Goal: Information Seeking & Learning: Find specific page/section

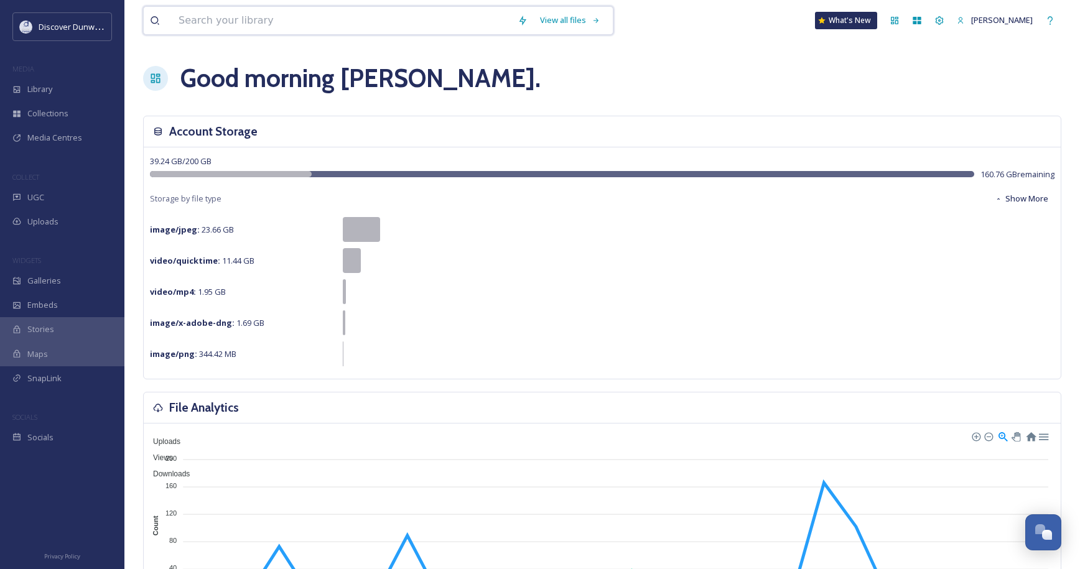
click at [242, 22] on input at bounding box center [341, 20] width 339 height 27
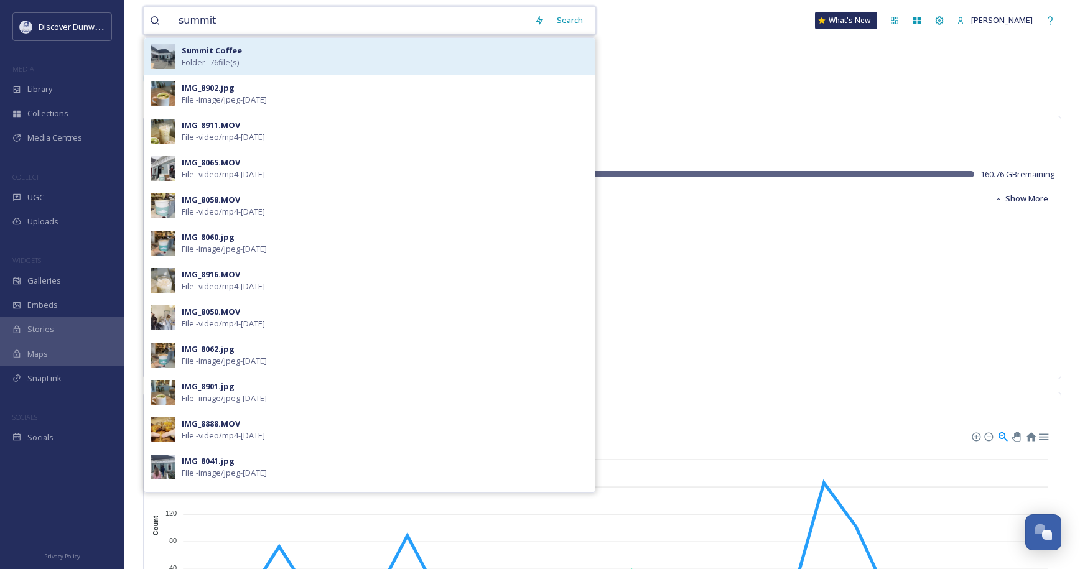
type input "summit"
click at [223, 62] on span "Folder - 76 file(s)" at bounding box center [210, 63] width 57 height 12
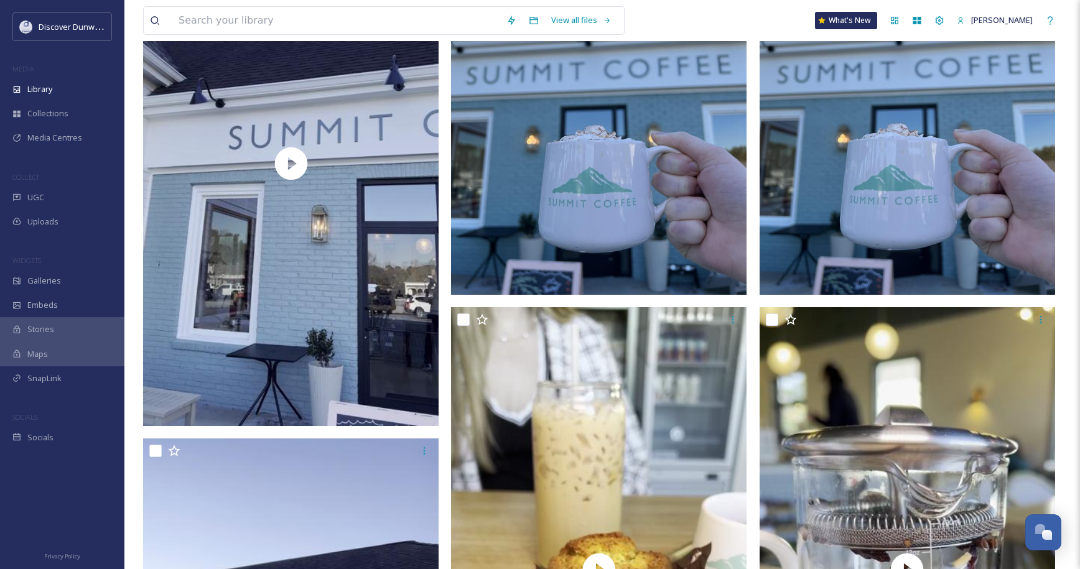
scroll to position [1641, 0]
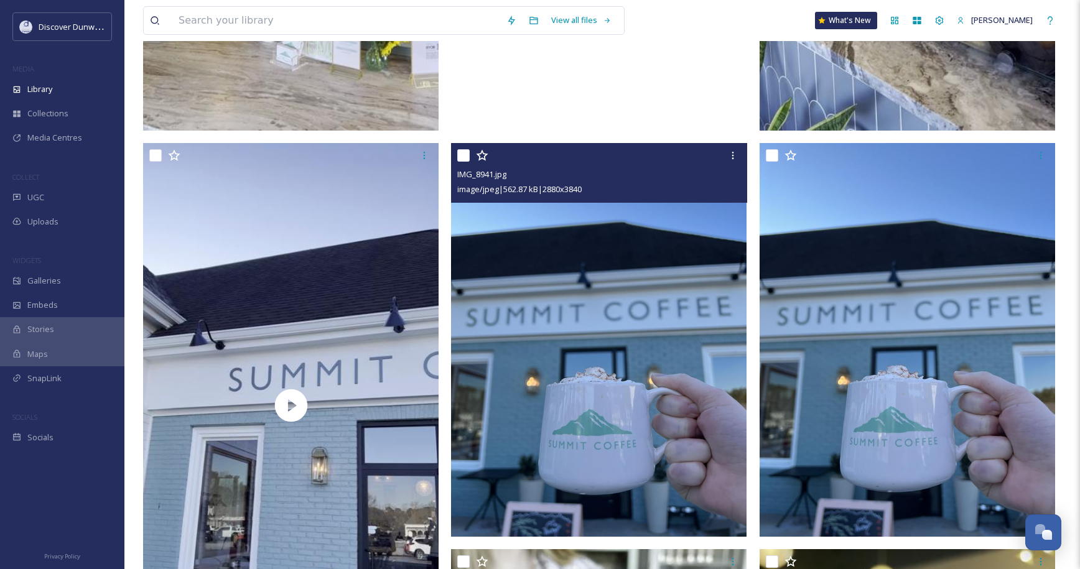
click at [695, 406] on img at bounding box center [599, 340] width 296 height 394
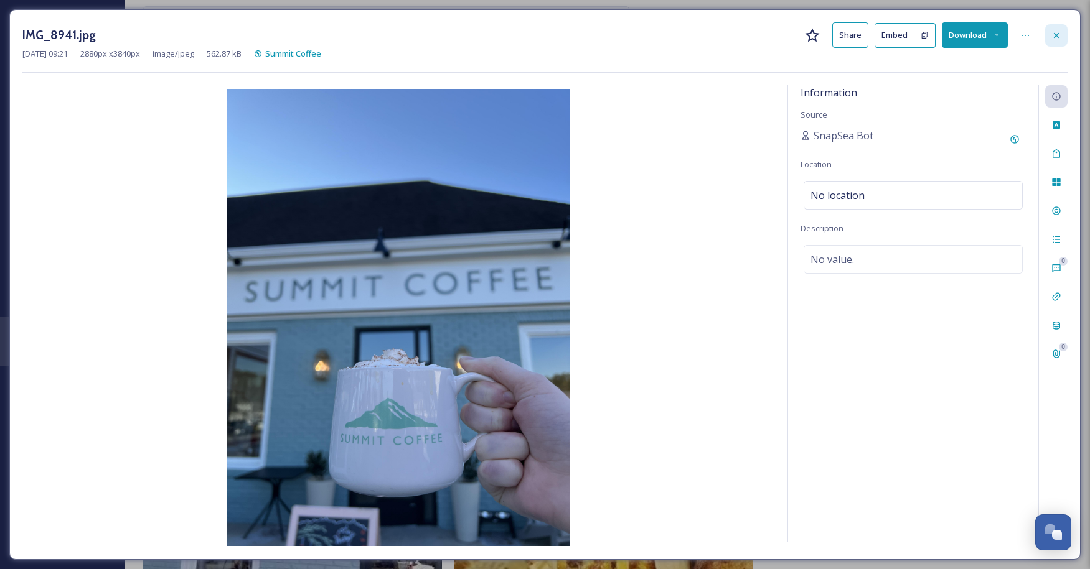
click at [1064, 38] on div at bounding box center [1056, 35] width 22 height 22
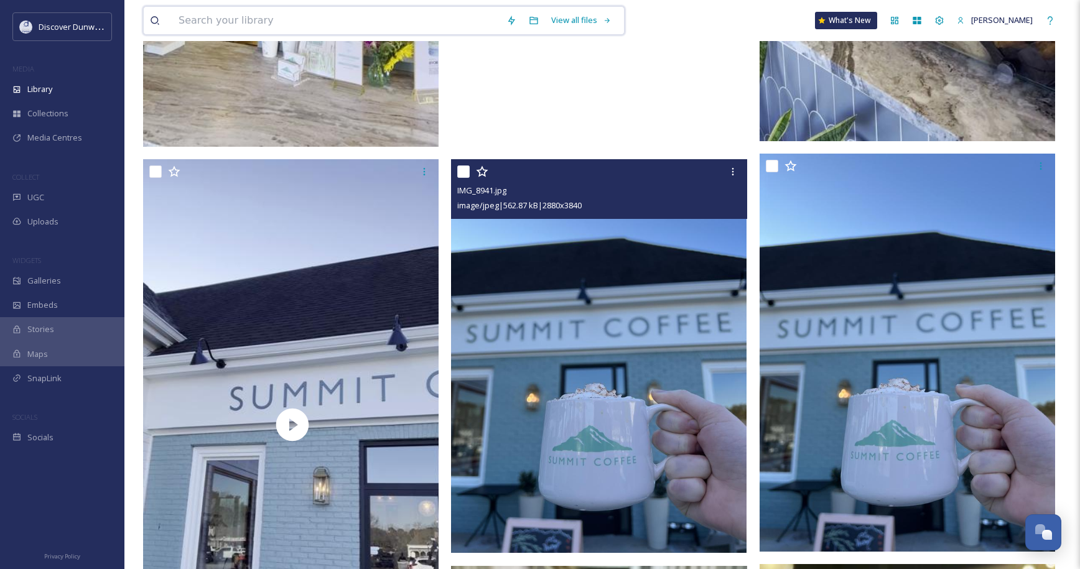
click at [291, 26] on input at bounding box center [336, 20] width 328 height 27
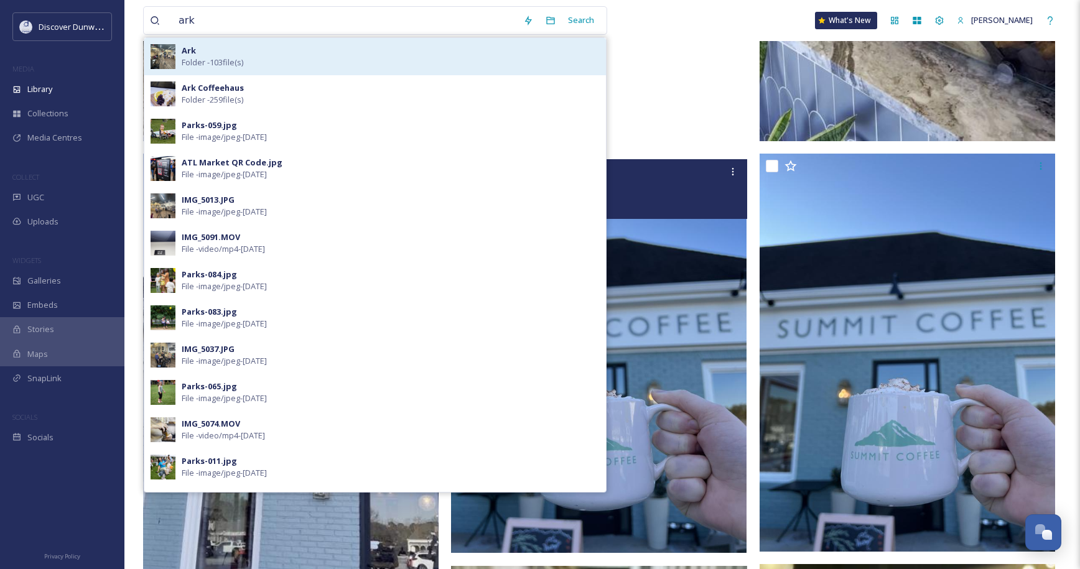
click at [334, 72] on div "Ark Folder - 103 file(s)" at bounding box center [375, 56] width 462 height 37
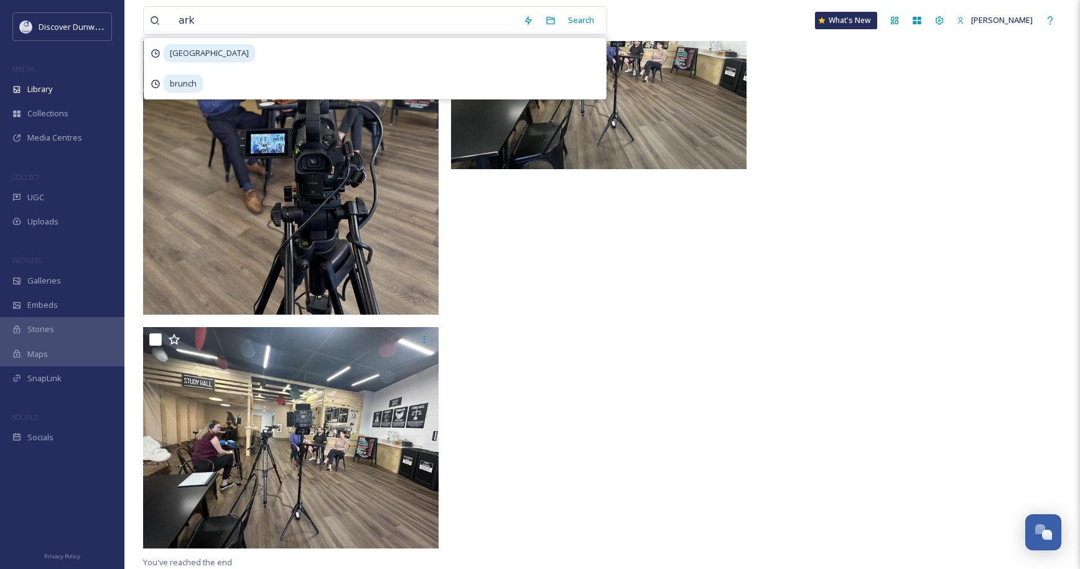
scroll to position [8185, 0]
click at [305, 22] on input "ark" at bounding box center [344, 20] width 345 height 27
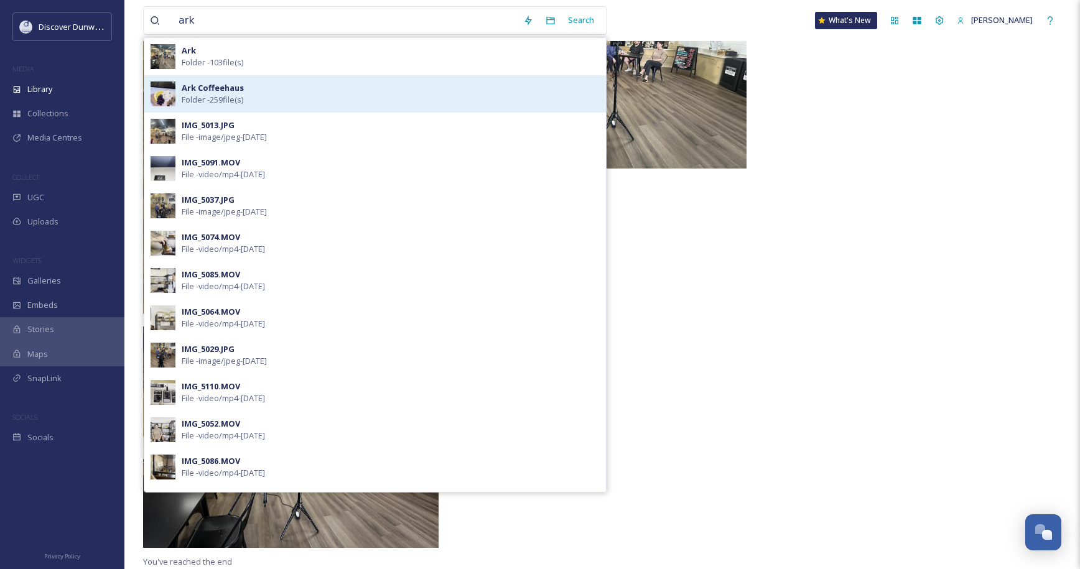
click at [191, 83] on strong "Ark Coffeehaus" at bounding box center [213, 87] width 62 height 11
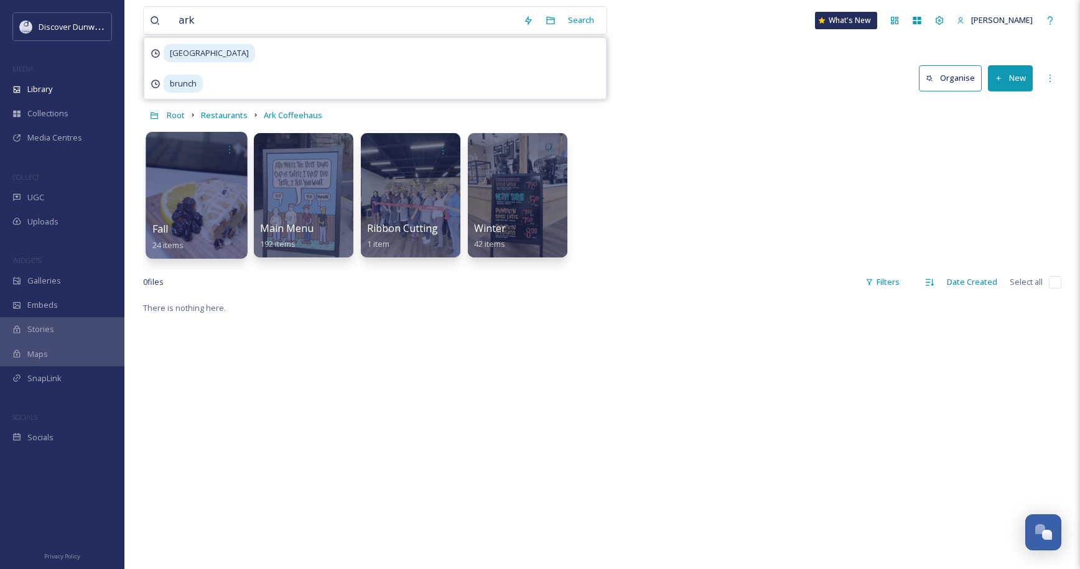
click at [222, 231] on div "Fall 24 items" at bounding box center [196, 237] width 89 height 31
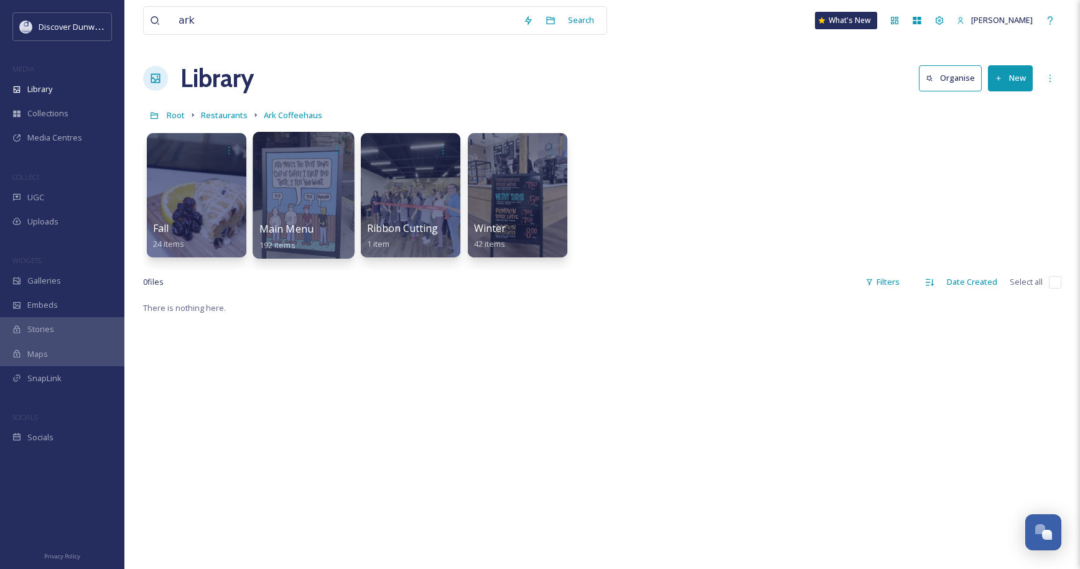
click at [317, 197] on div at bounding box center [303, 195] width 101 height 127
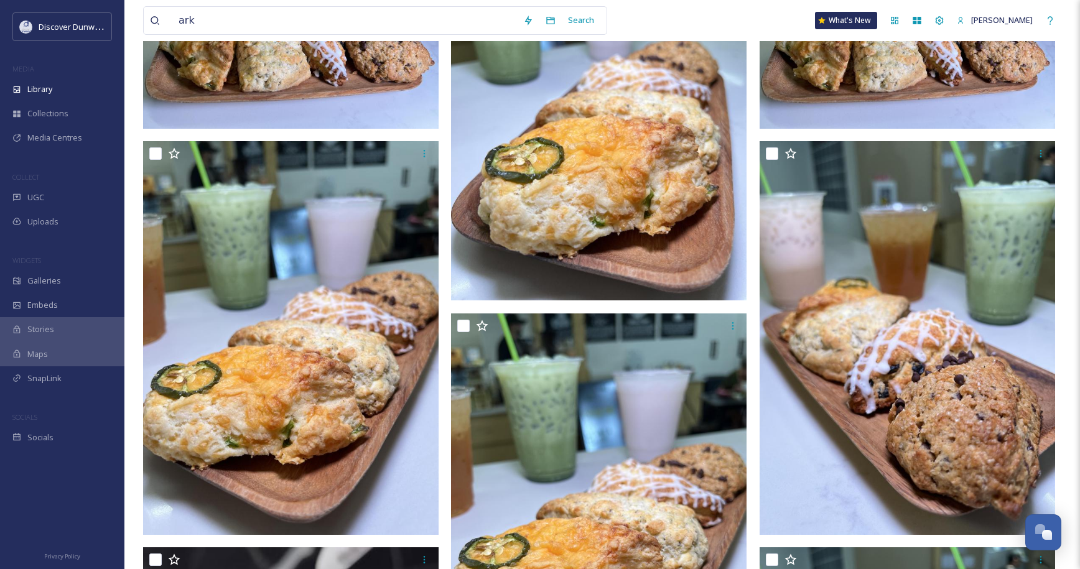
scroll to position [1618, 0]
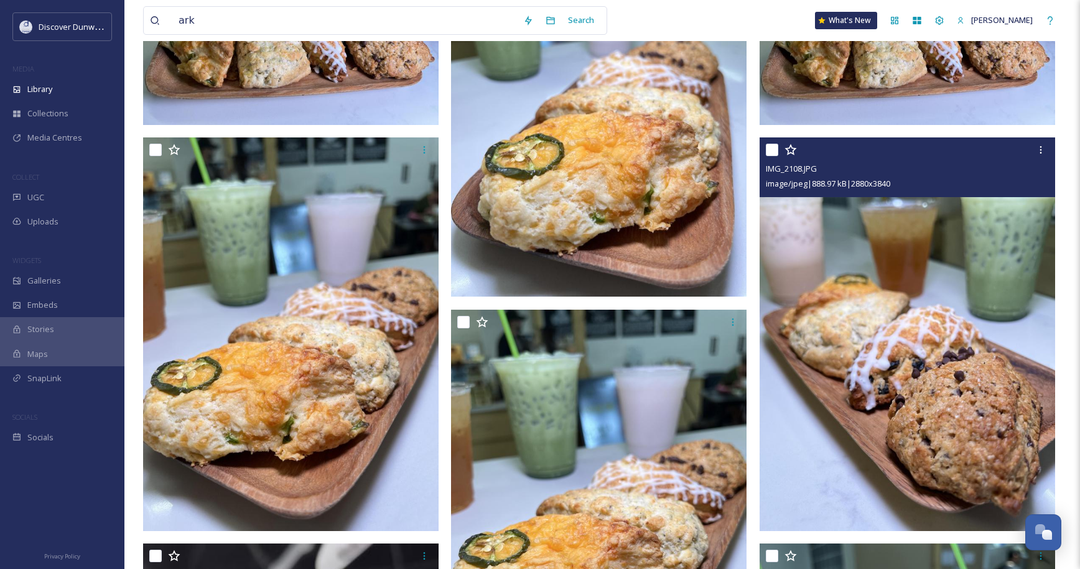
click at [882, 290] on img at bounding box center [908, 335] width 296 height 394
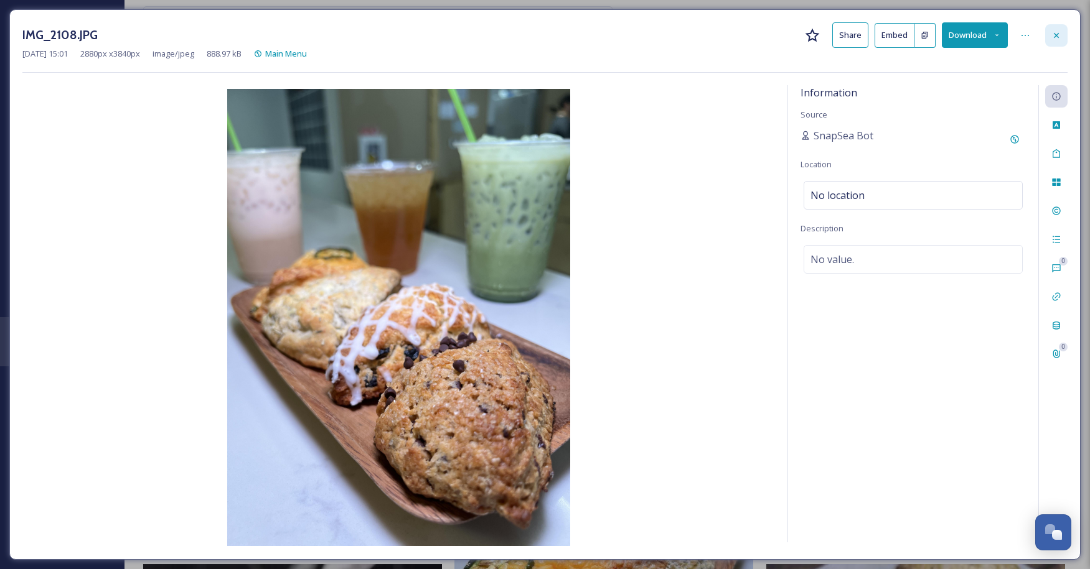
click at [1055, 37] on icon at bounding box center [1056, 35] width 10 height 10
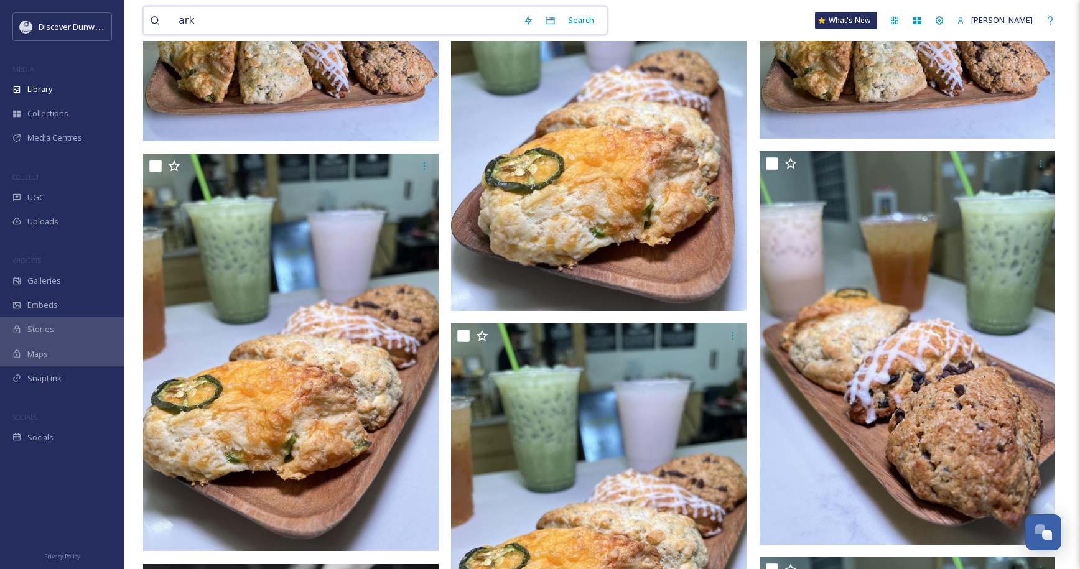
click at [413, 19] on input "ark" at bounding box center [344, 20] width 345 height 27
type input "a"
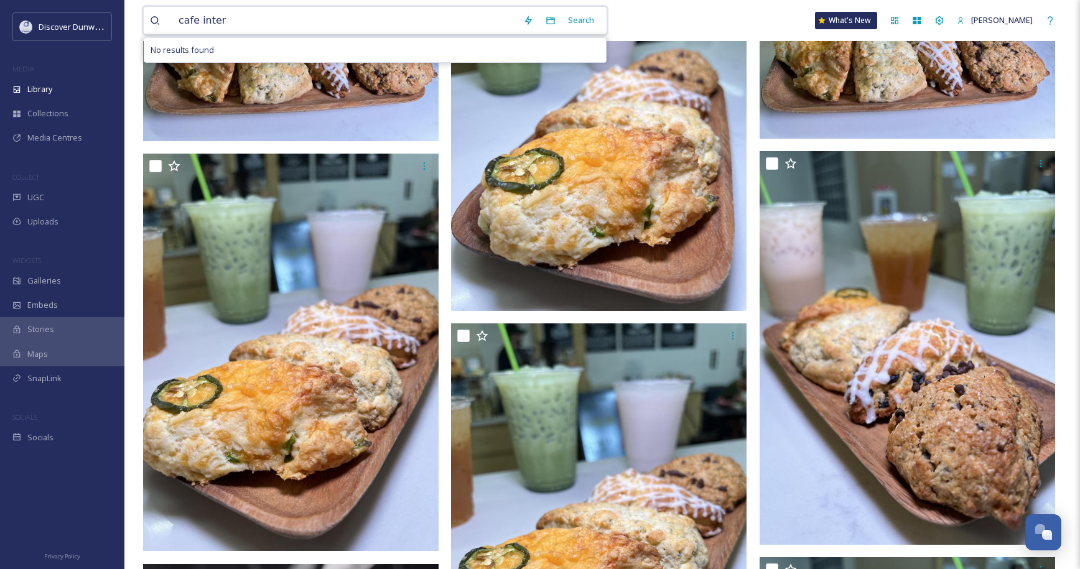
click at [425, 22] on input "cafe inter" at bounding box center [344, 20] width 345 height 27
click at [424, 22] on input "cafe inter" at bounding box center [344, 20] width 345 height 27
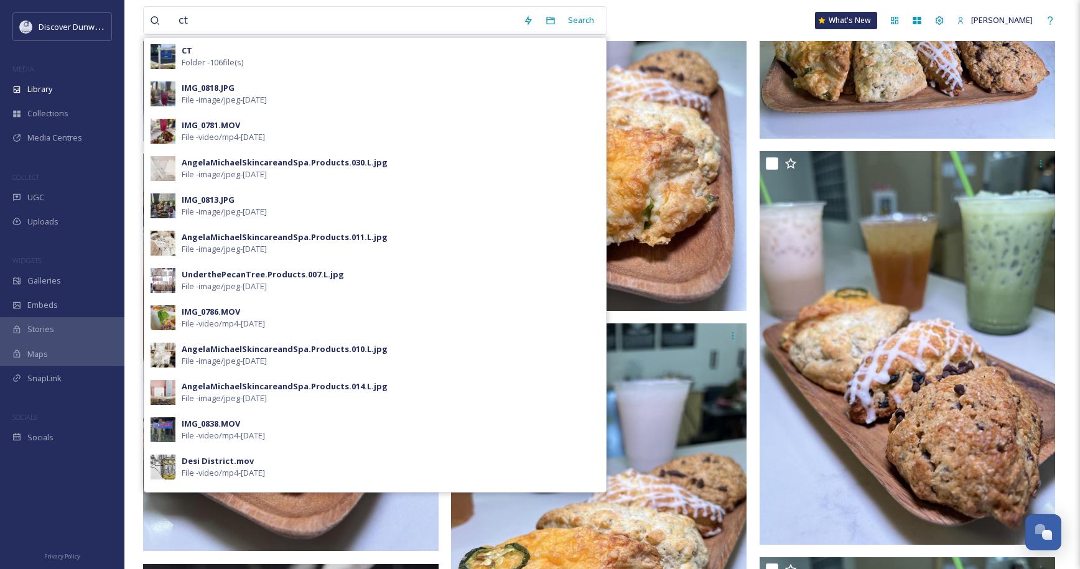
click at [311, 47] on div "CT Folder - 106 file(s)" at bounding box center [391, 57] width 418 height 24
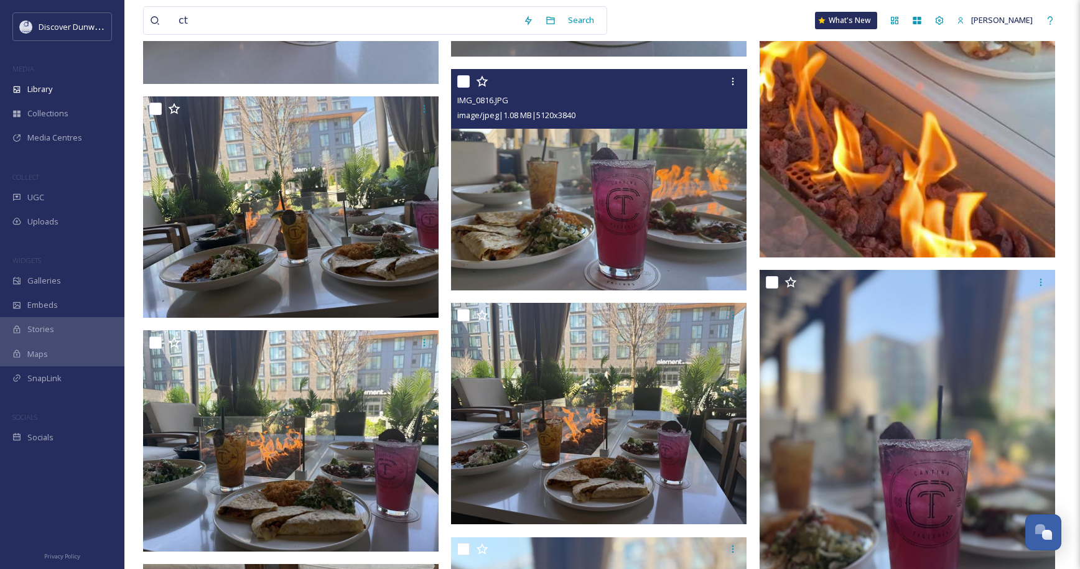
scroll to position [13067, 0]
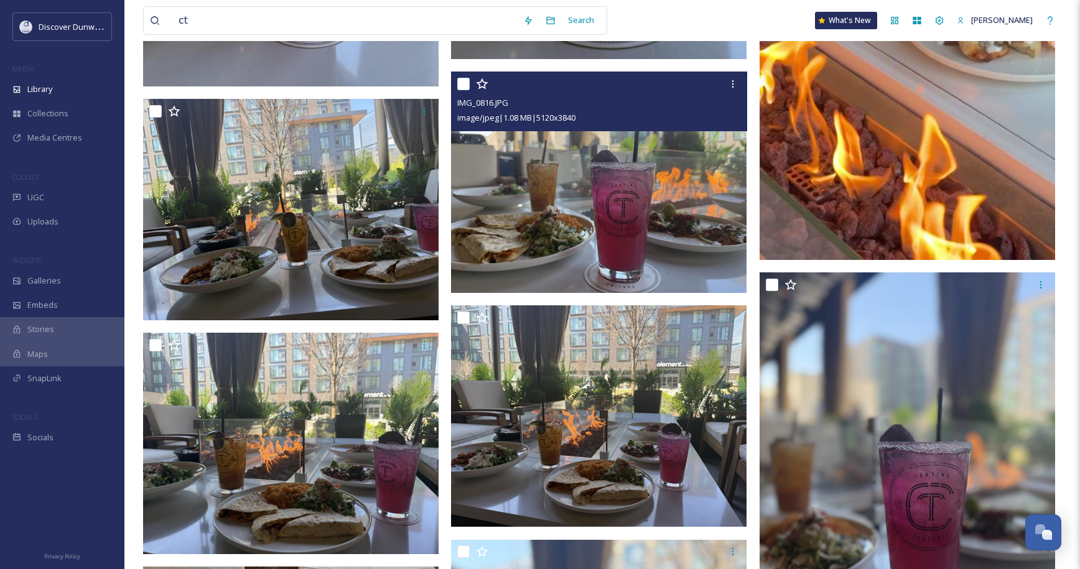
click at [660, 186] on img at bounding box center [599, 183] width 296 height 222
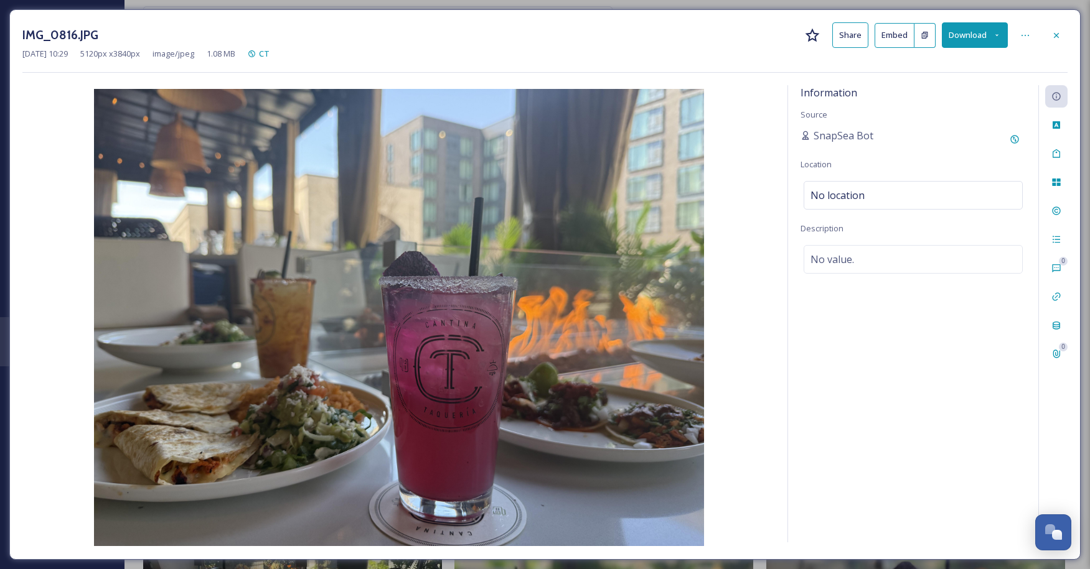
click at [1024, 49] on div "[DATE] 10:29 5120 px x 3840 px image/jpeg 1.08 MB CT" at bounding box center [544, 54] width 1045 height 12
click at [1058, 26] on div at bounding box center [1056, 35] width 22 height 22
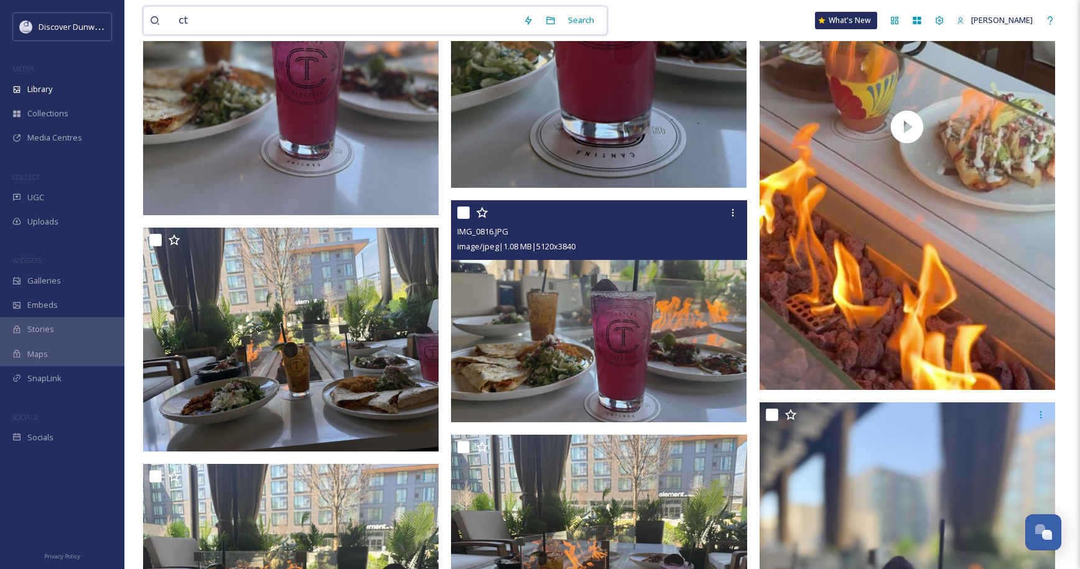
click at [350, 24] on input "ct" at bounding box center [344, 20] width 345 height 27
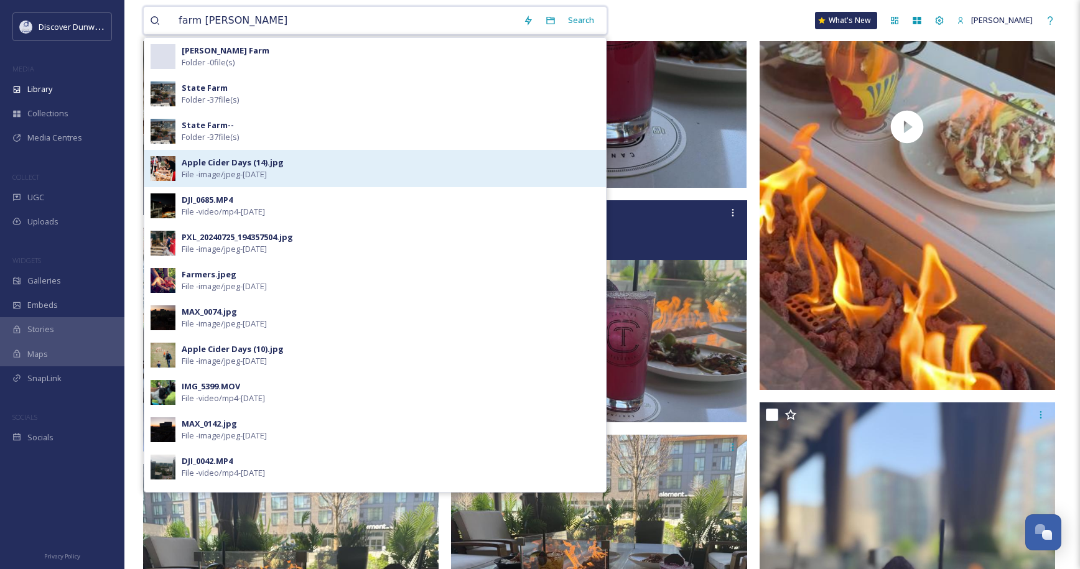
type input "farm burger"
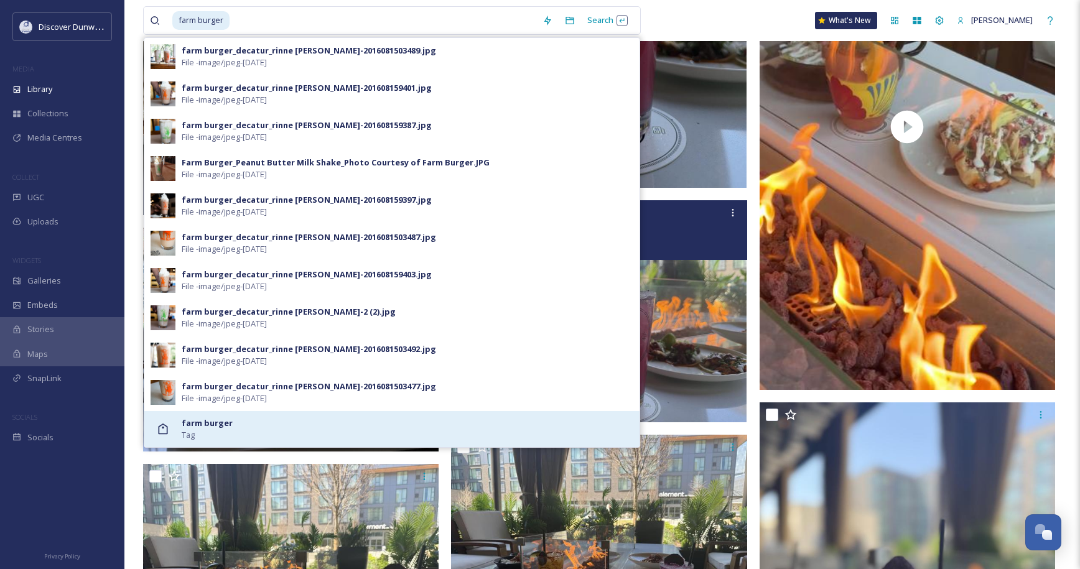
click at [205, 429] on span "farm burger" at bounding box center [207, 424] width 51 height 12
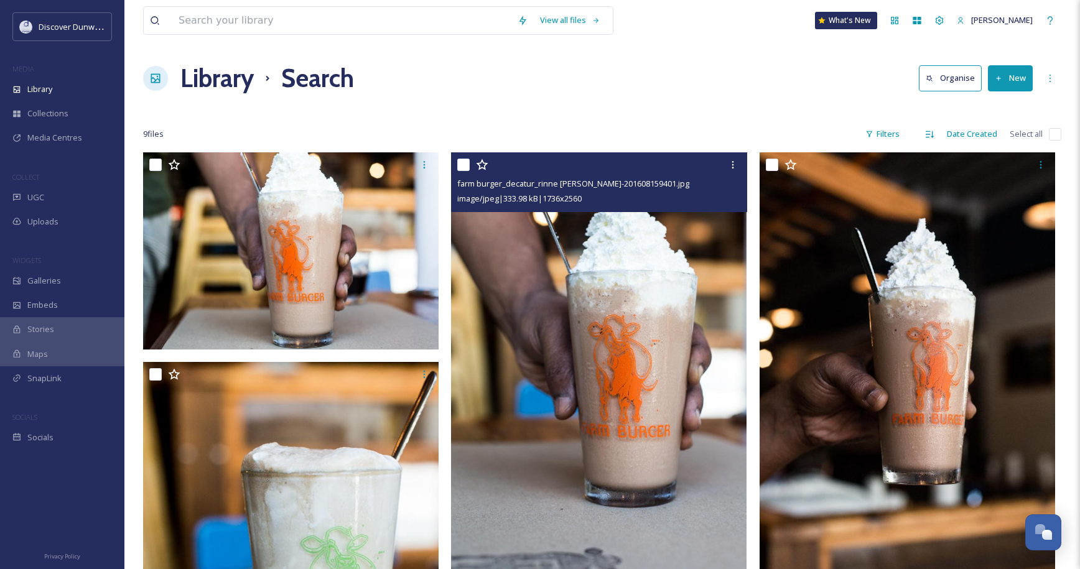
click at [494, 395] on img at bounding box center [599, 370] width 296 height 436
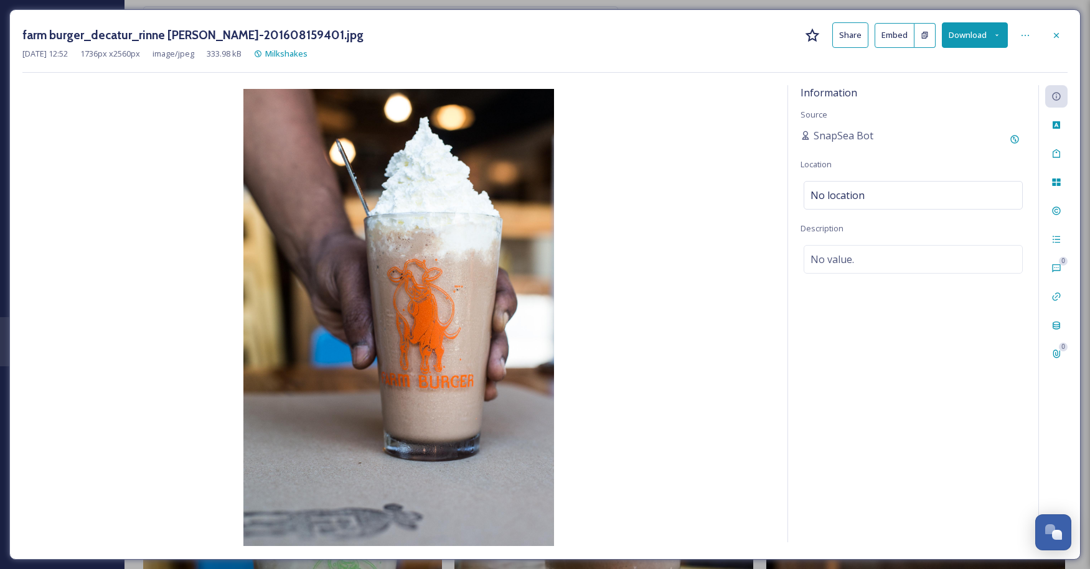
click at [1047, 35] on div at bounding box center [1056, 35] width 22 height 22
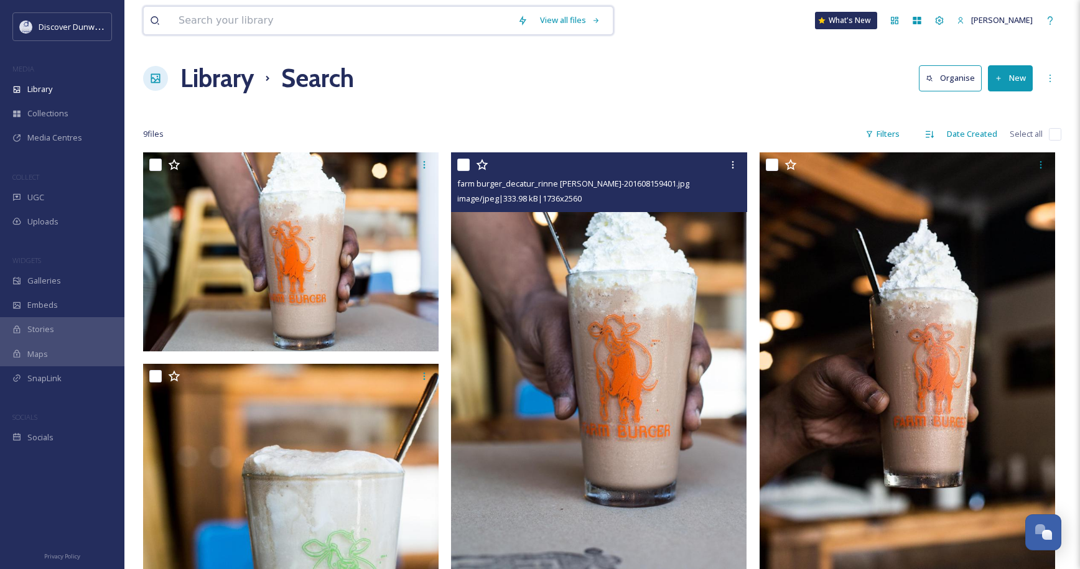
click at [406, 29] on input at bounding box center [341, 20] width 339 height 27
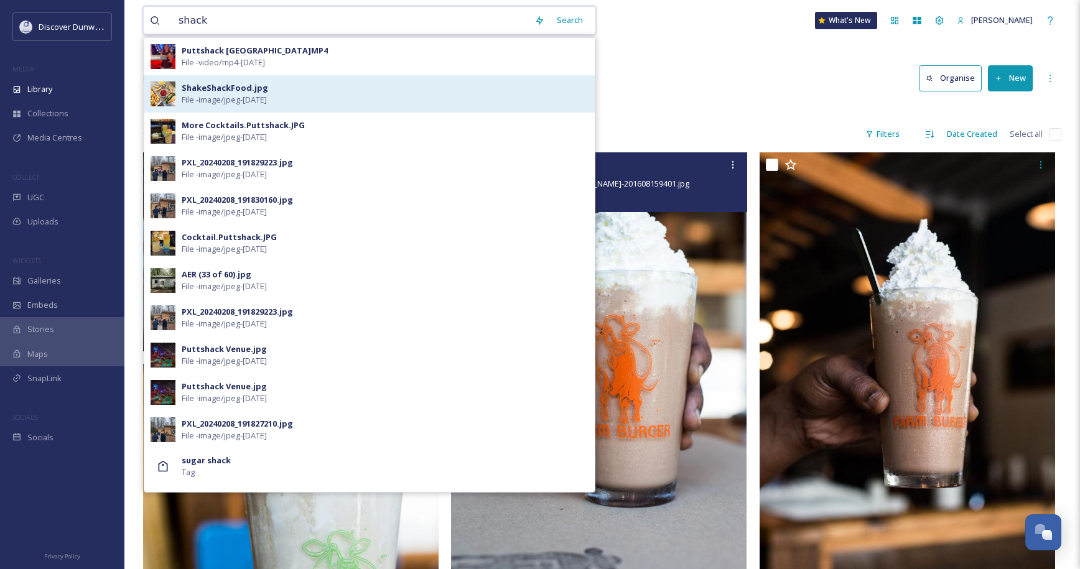
type input "shack"
click at [335, 100] on div "ShakeShackFood.jpg File - image/jpeg - [DATE]" at bounding box center [385, 94] width 407 height 24
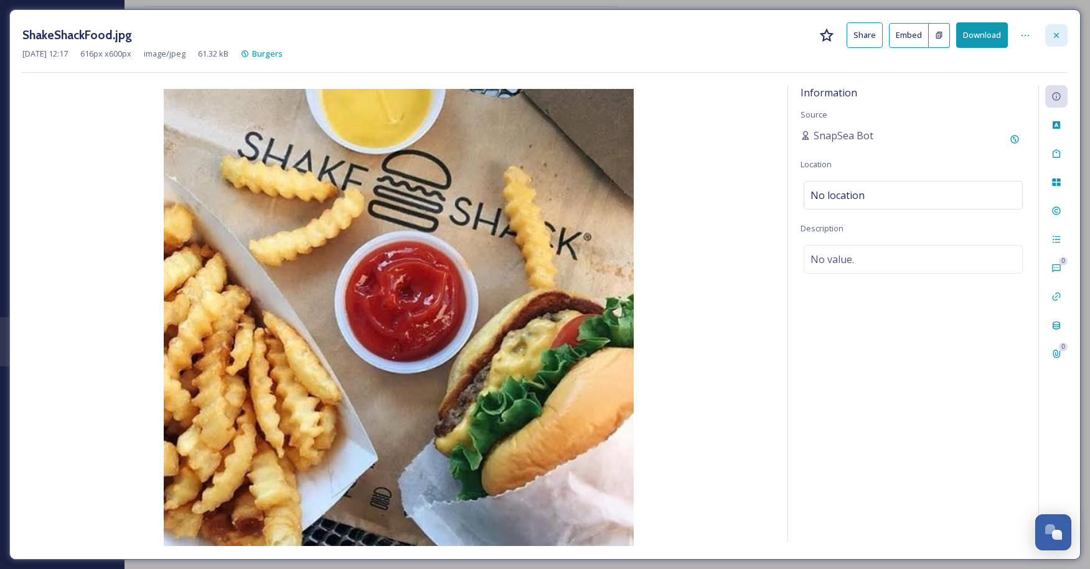
click at [1066, 32] on div at bounding box center [1056, 35] width 22 height 22
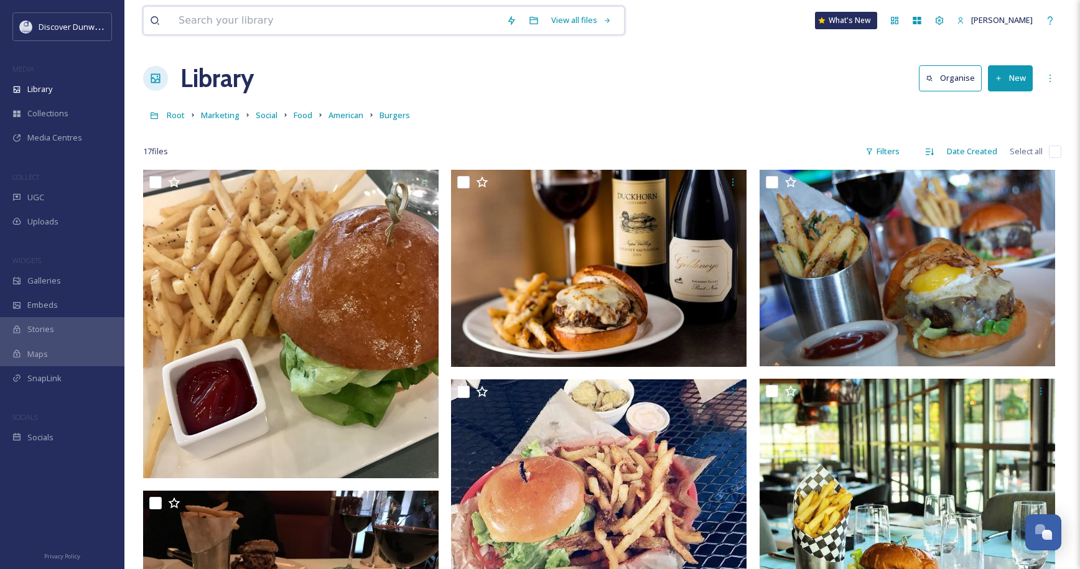
click at [393, 24] on input at bounding box center [336, 20] width 328 height 27
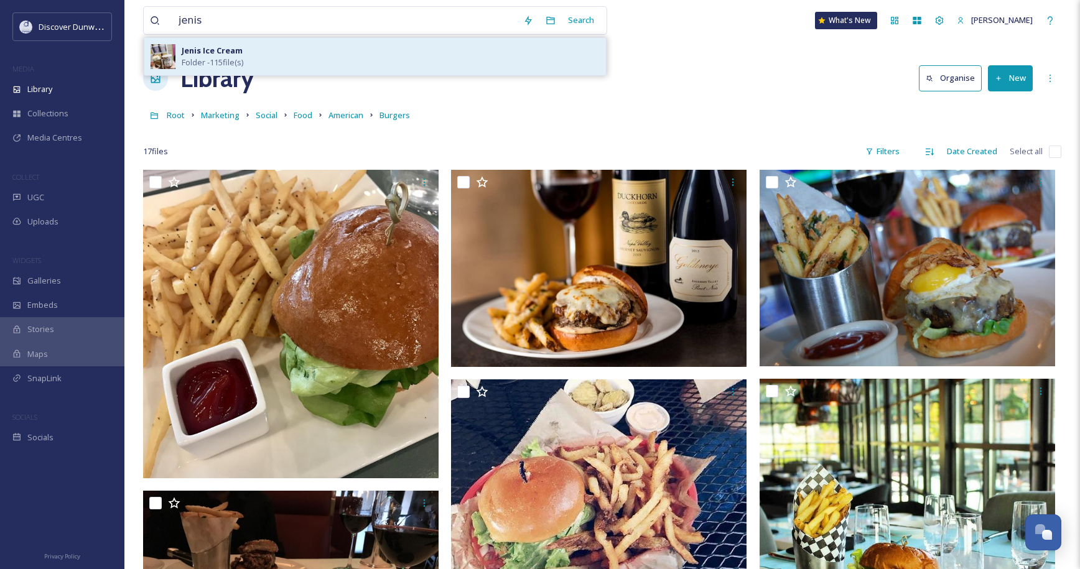
click at [230, 53] on strong "Jenis Ice Cream" at bounding box center [212, 50] width 61 height 11
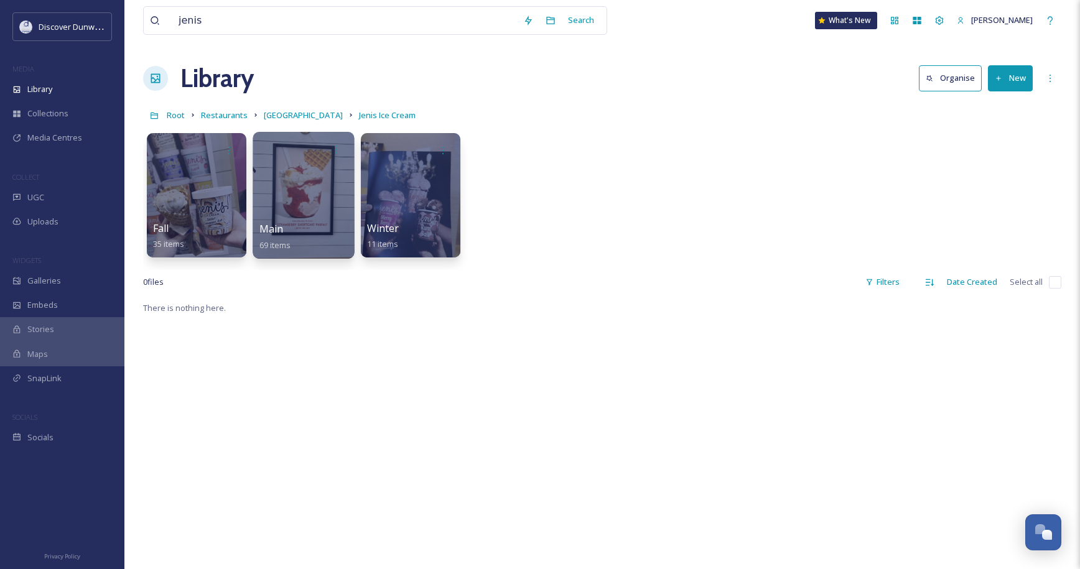
click at [281, 213] on div at bounding box center [303, 195] width 101 height 127
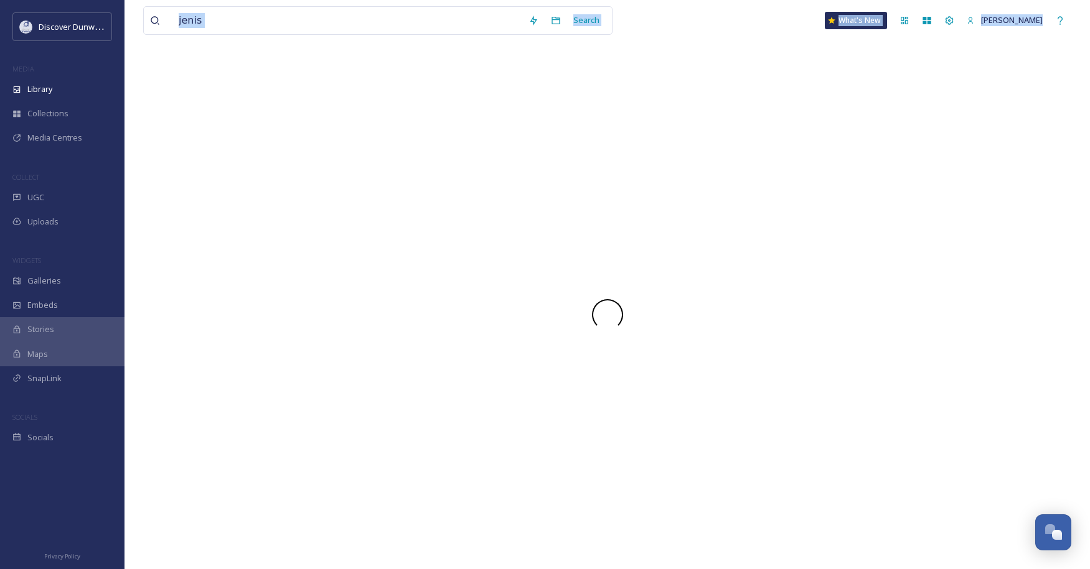
click at [282, 212] on div at bounding box center [607, 315] width 928 height 510
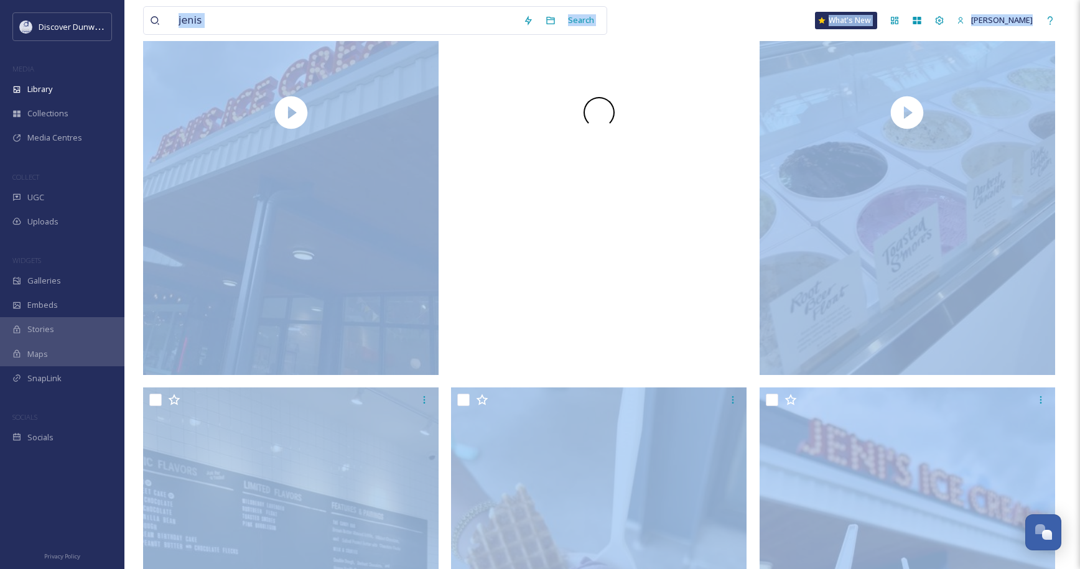
scroll to position [747, 0]
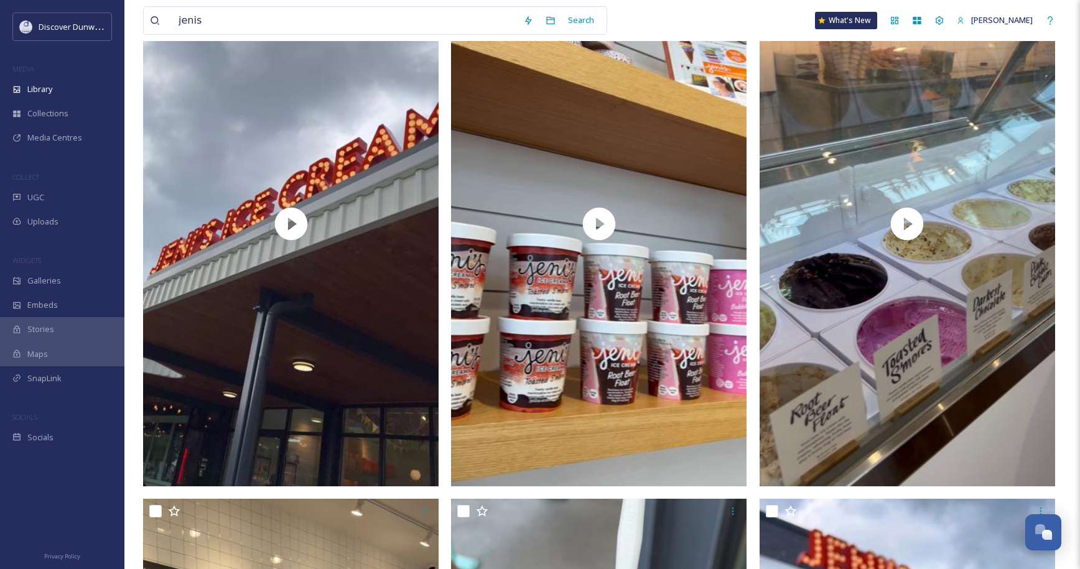
click at [706, 13] on div "jenis Search What's New Zoe" at bounding box center [602, 20] width 918 height 41
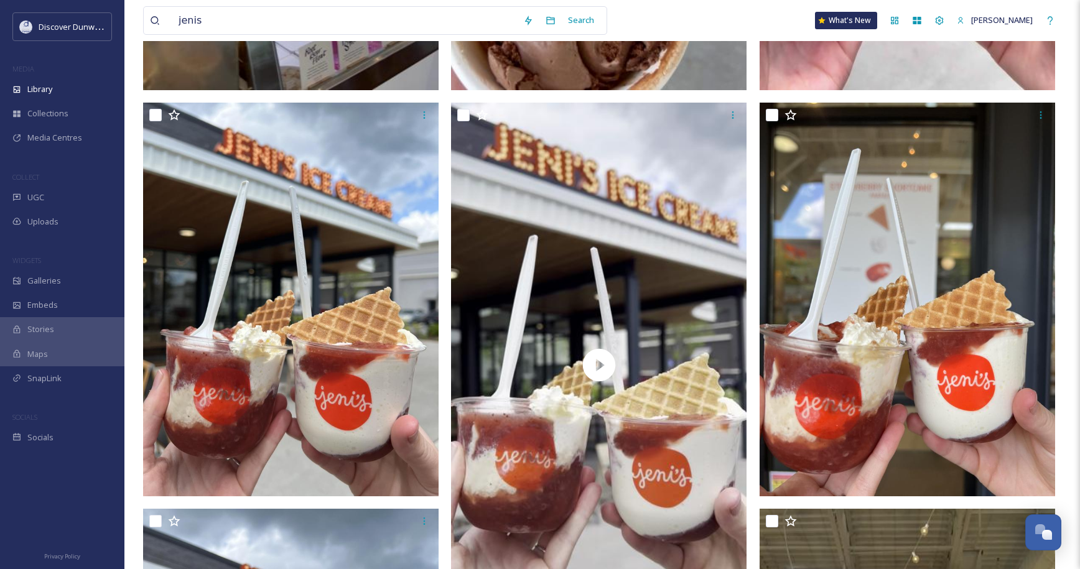
scroll to position [1680, 0]
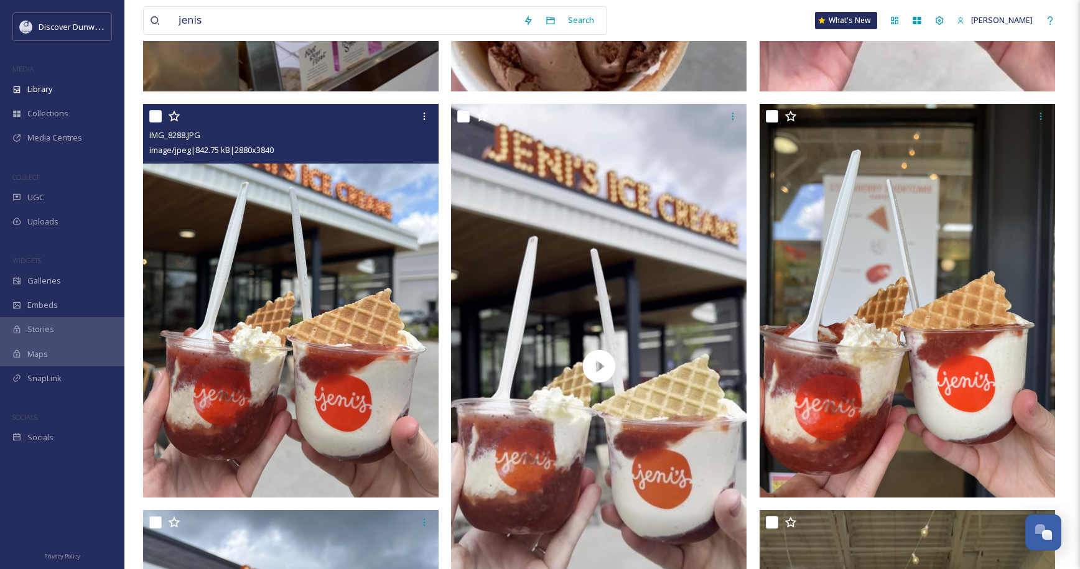
click at [218, 221] on img at bounding box center [291, 301] width 296 height 394
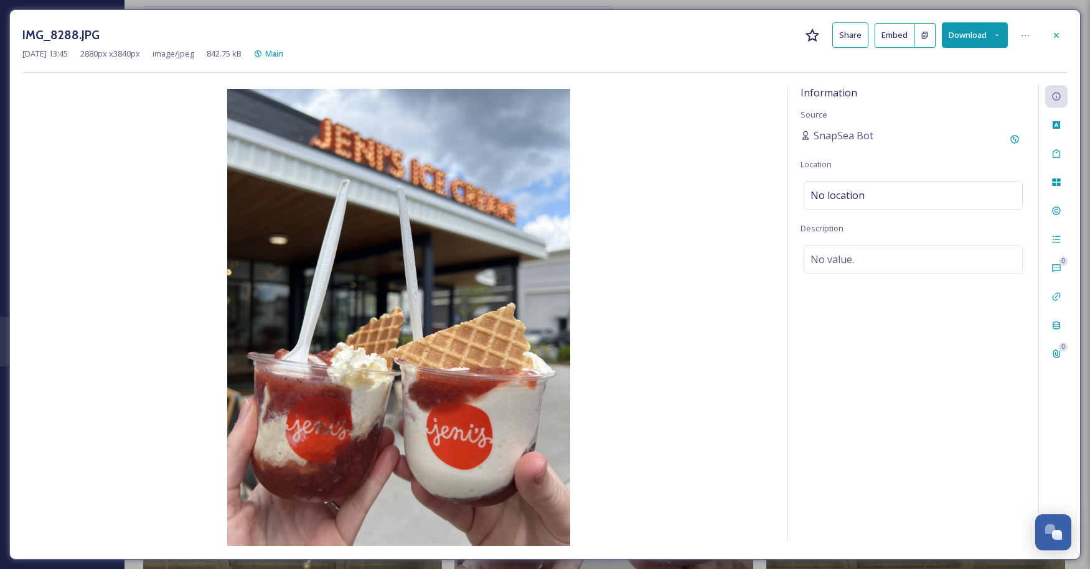
click at [1057, 45] on div at bounding box center [1056, 35] width 22 height 22
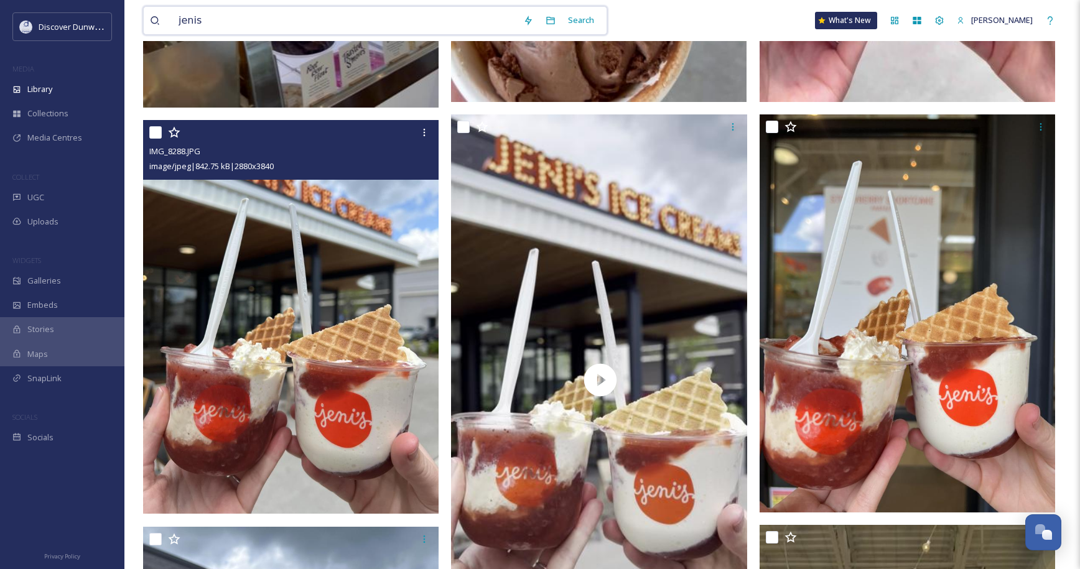
click at [517, 26] on input "jenis" at bounding box center [344, 20] width 345 height 27
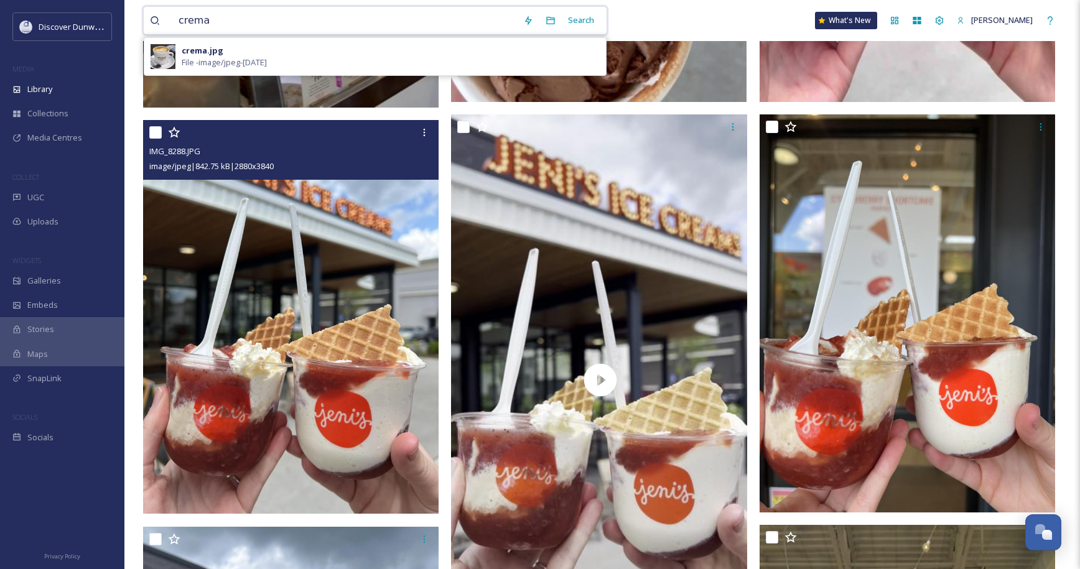
type input "crema"
click at [371, 51] on div "crema.jpg File - image/jpeg - [DATE]" at bounding box center [391, 57] width 418 height 24
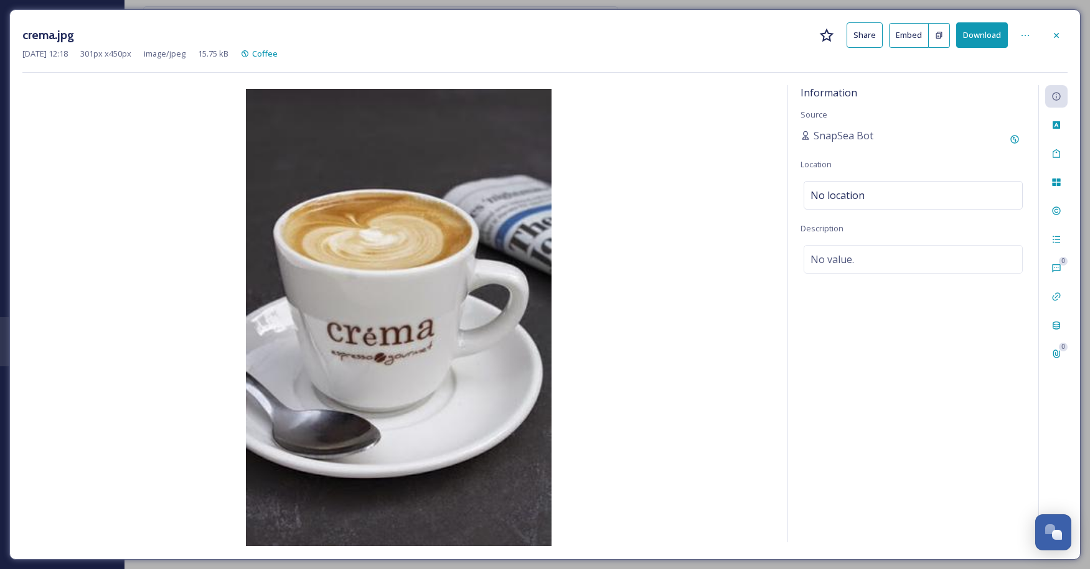
click at [1042, 35] on div "crema.jpg Share Embed Download" at bounding box center [544, 35] width 1045 height 26
click at [1049, 35] on div at bounding box center [1056, 35] width 22 height 22
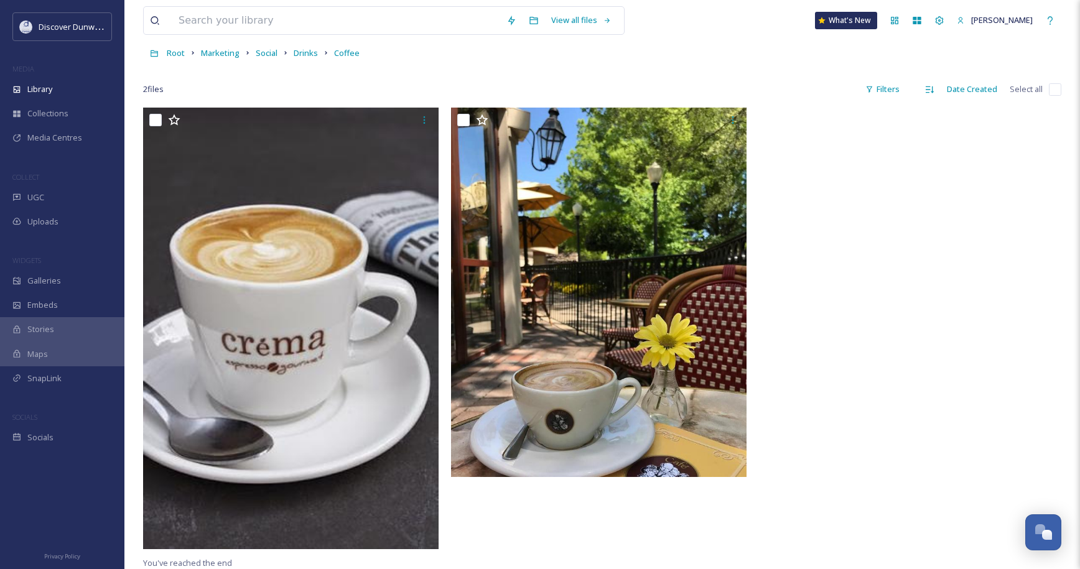
scroll to position [124, 0]
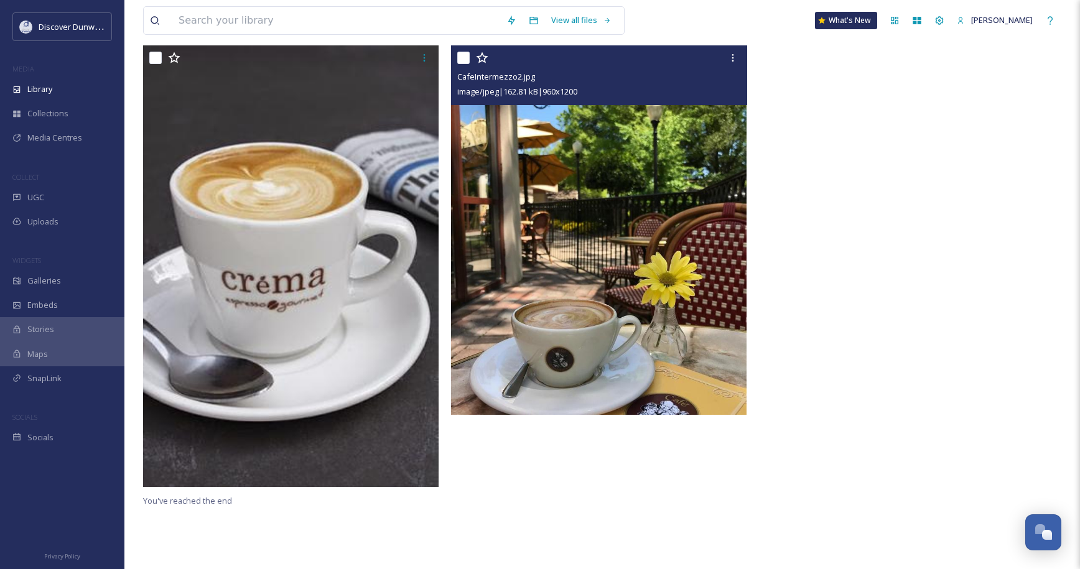
click at [672, 257] on img at bounding box center [599, 230] width 296 height 370
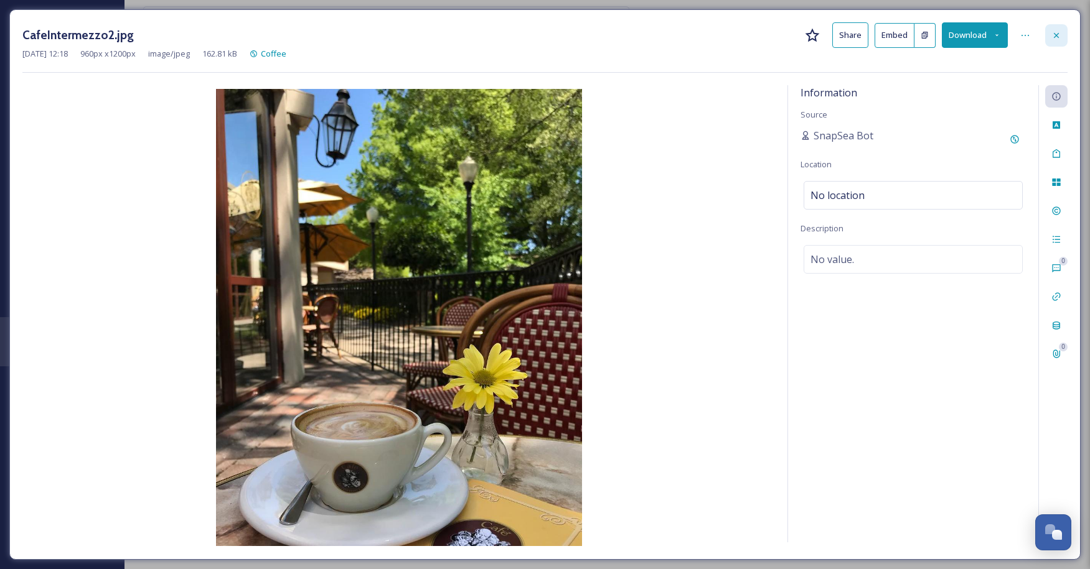
click at [1048, 38] on div at bounding box center [1056, 35] width 22 height 22
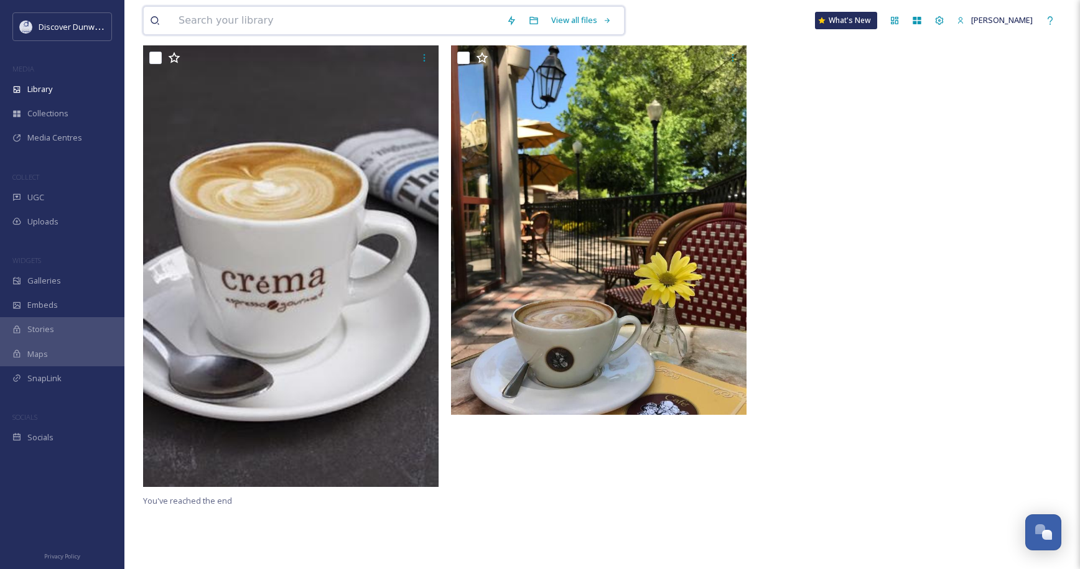
click at [243, 26] on input at bounding box center [336, 20] width 328 height 27
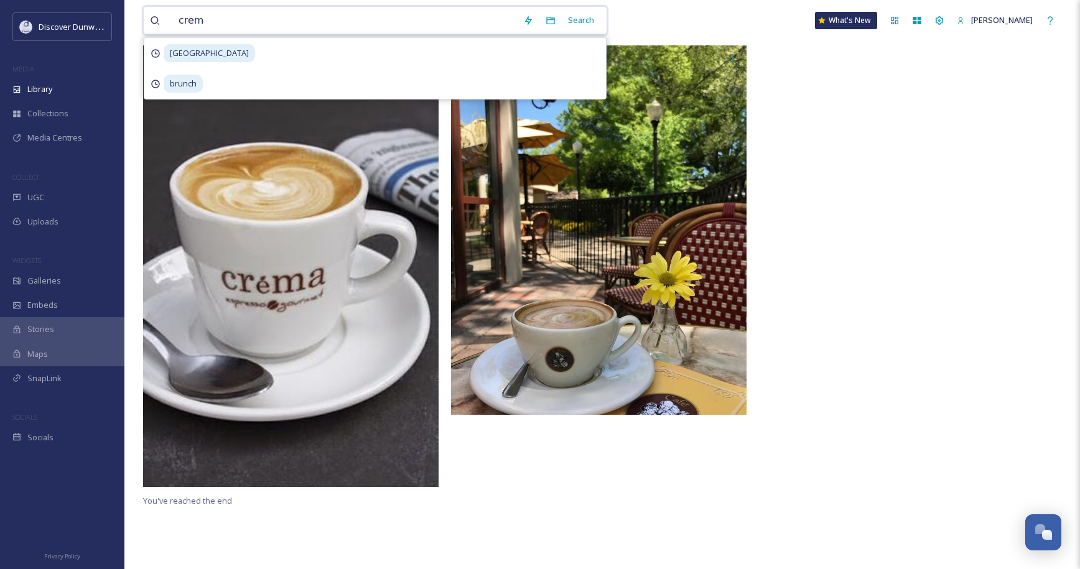
type input "crema"
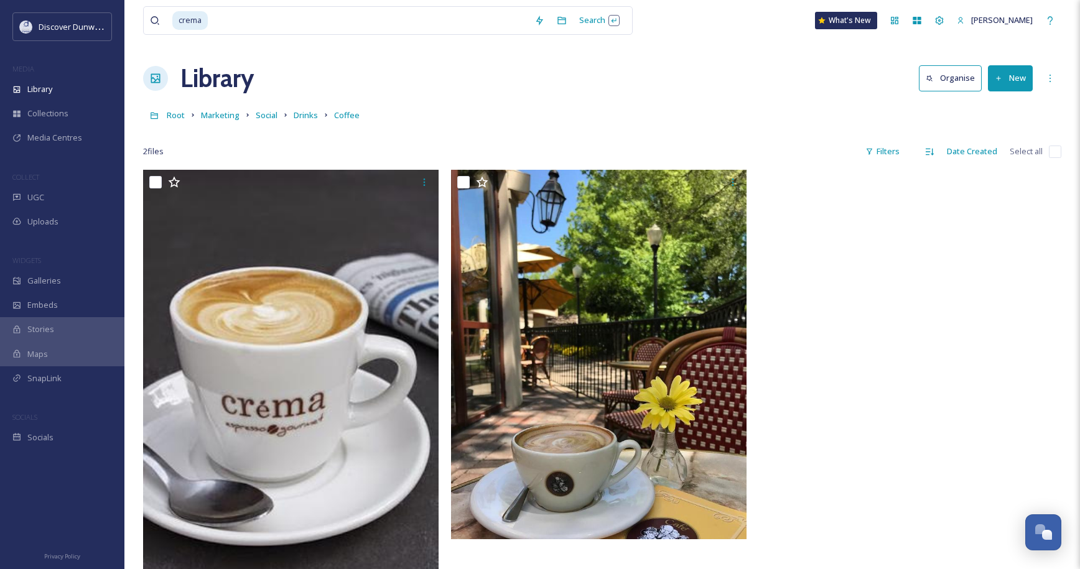
click at [423, 120] on div "Root Marketing Social Drinks Coffee" at bounding box center [602, 115] width 918 height 24
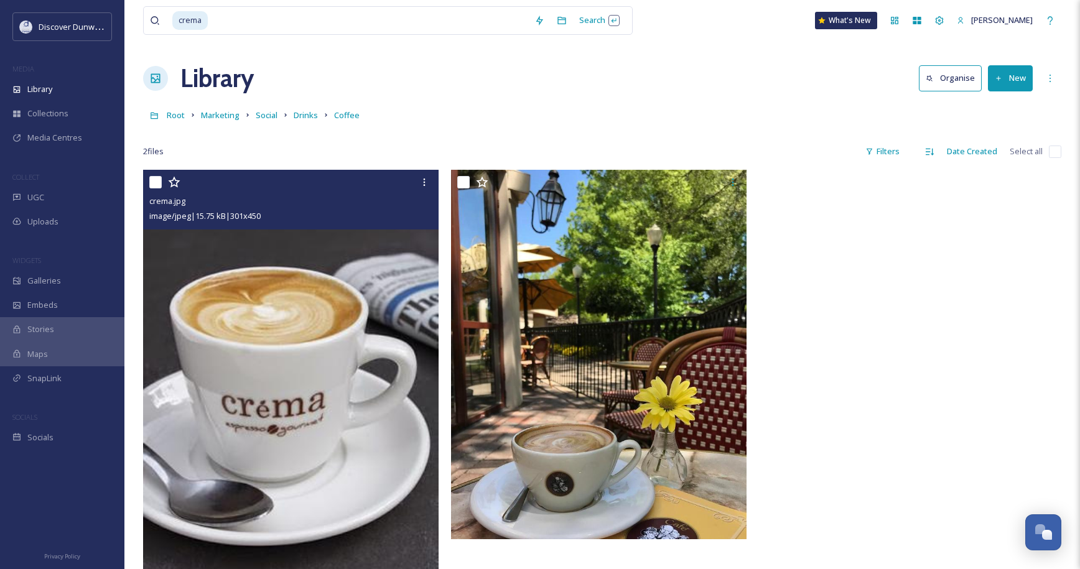
click at [284, 294] on img at bounding box center [291, 391] width 296 height 442
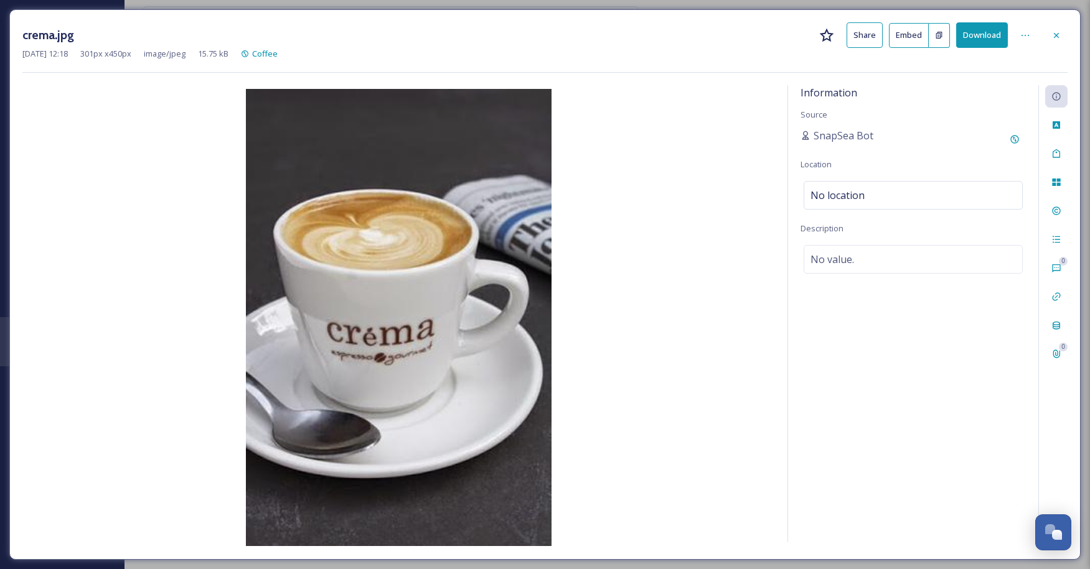
click at [1043, 44] on div "crema.jpg Share Embed Download" at bounding box center [544, 35] width 1045 height 26
click at [1062, 32] on div at bounding box center [1056, 35] width 22 height 22
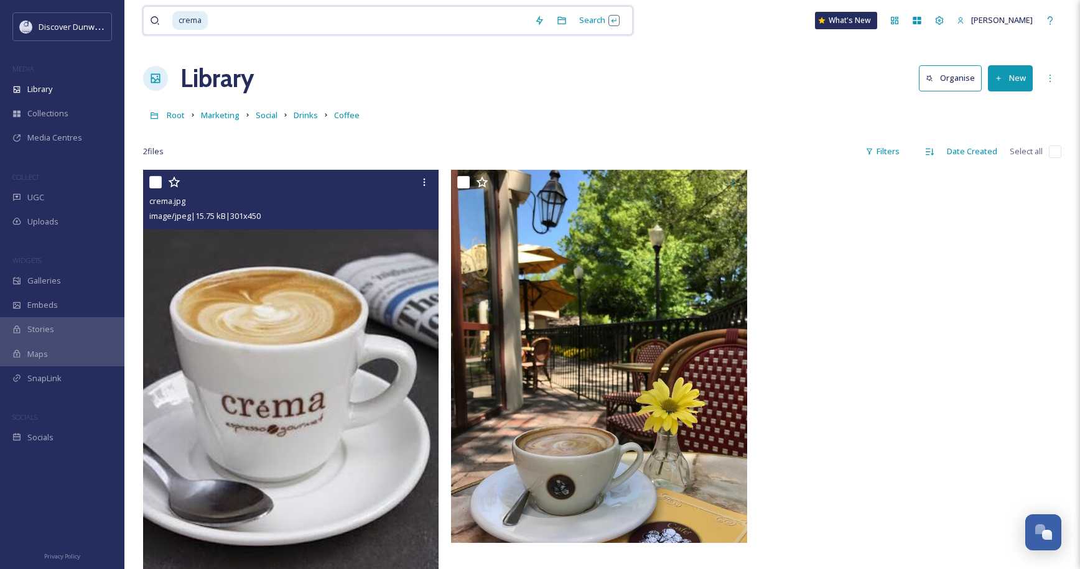
click at [379, 30] on input at bounding box center [368, 20] width 319 height 27
type input "c"
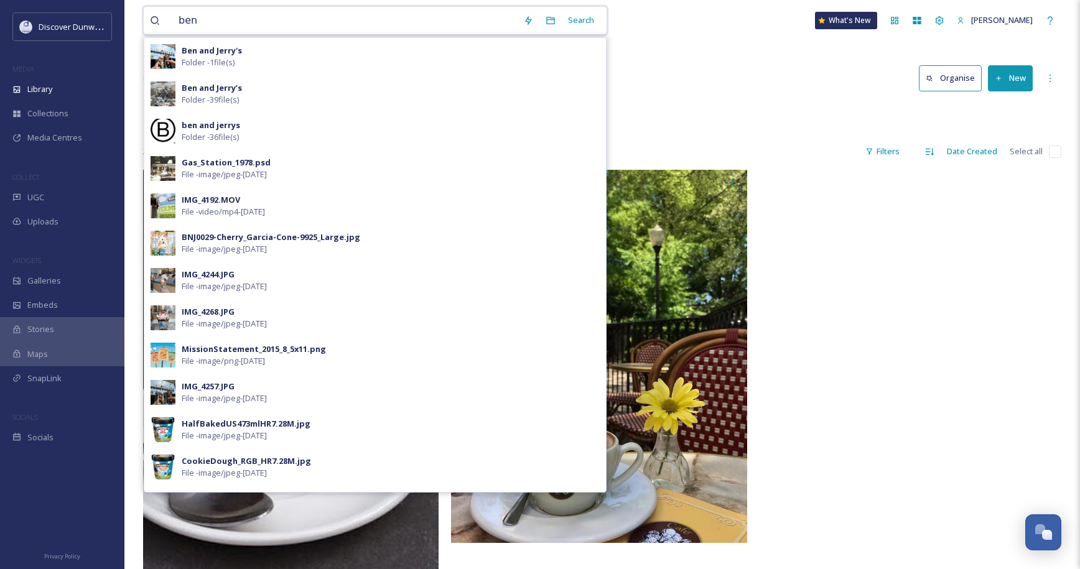
type input "ben"
click at [347, 52] on div "Ben and [PERSON_NAME]'s Folder - 1 file(s)" at bounding box center [391, 57] width 418 height 24
